Goal: Navigation & Orientation: Find specific page/section

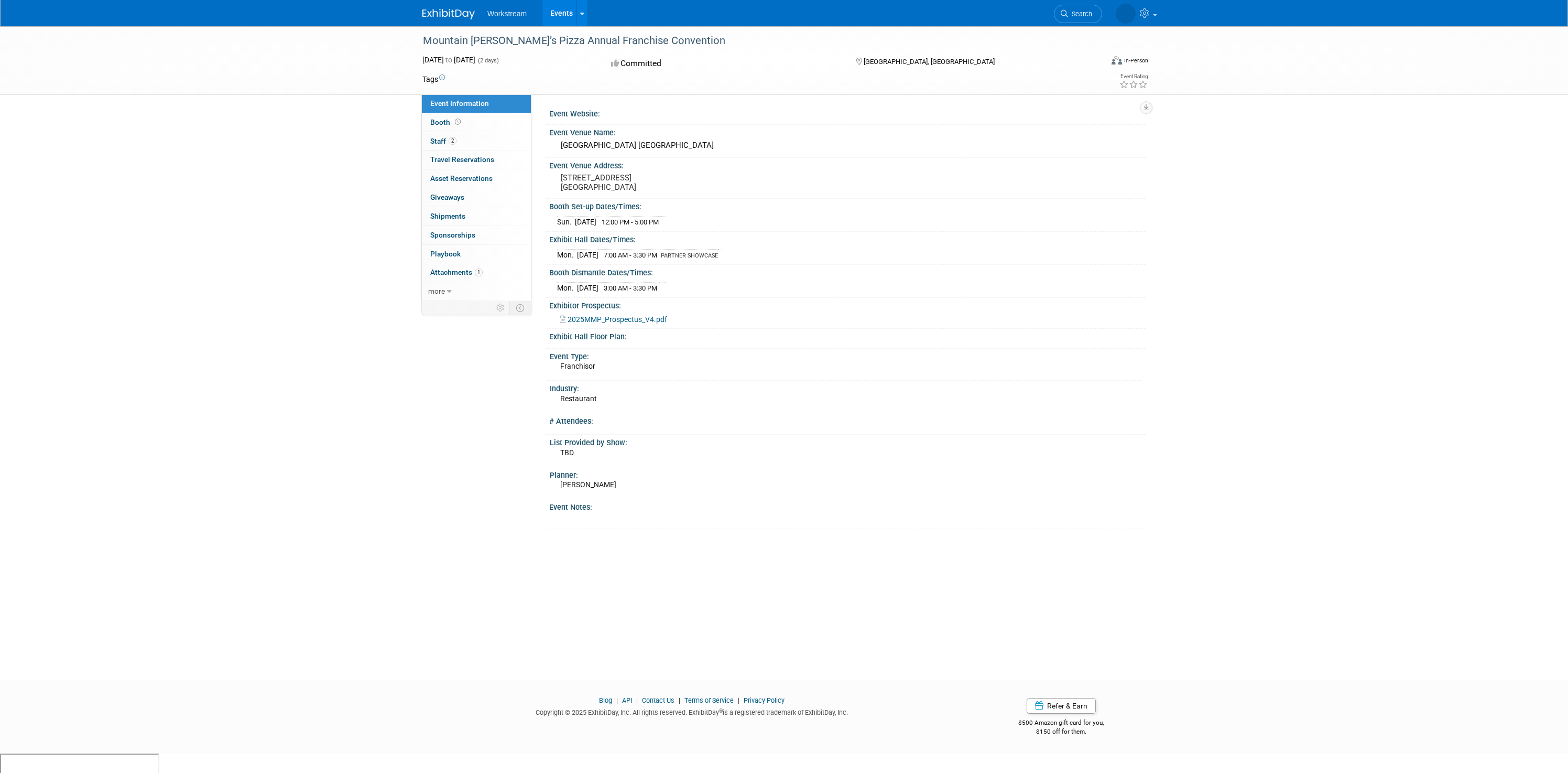
click at [503, 17] on span "Workstream" at bounding box center [507, 14] width 40 height 8
click at [511, 19] on ul "Workstream Events Recently Viewed Events: Mountain Mike’s Pizza Annual Franchis…" at bounding box center [537, 13] width 101 height 26
click at [440, 21] on div "Workstream Events Recently Viewed Events: Mountain Mike’s Pizza Annual Franchis…" at bounding box center [784, 13] width 724 height 26
click at [447, 17] on img at bounding box center [448, 14] width 52 height 10
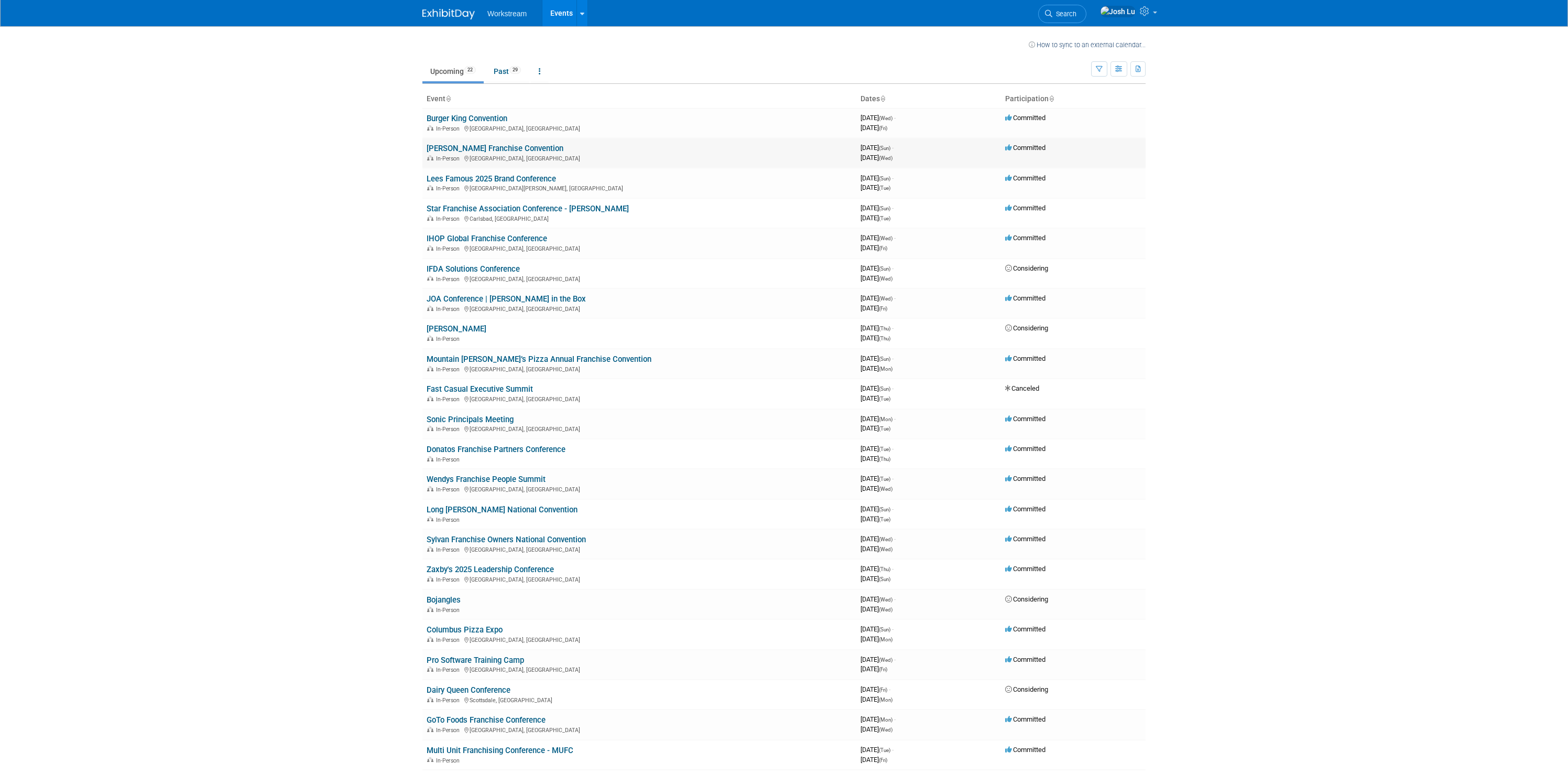
click at [480, 147] on link "[PERSON_NAME] Franchise Convention" at bounding box center [495, 148] width 137 height 10
